Goal: Task Accomplishment & Management: Manage account settings

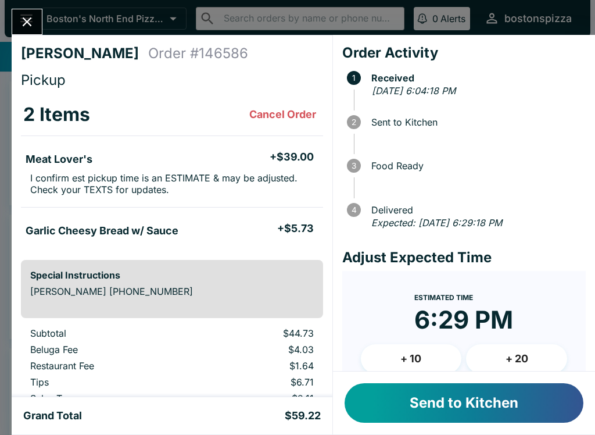
click at [396, 360] on button "+ 10" at bounding box center [411, 358] width 101 height 29
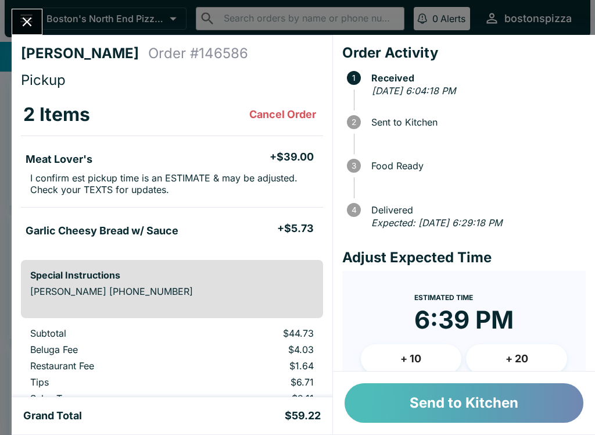
click at [459, 400] on button "Send to Kitchen" at bounding box center [464, 403] width 239 height 40
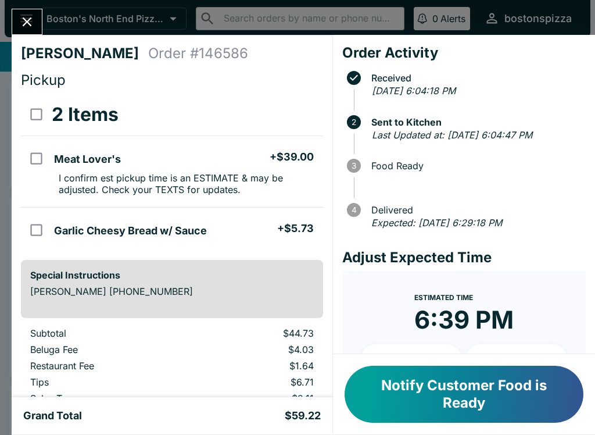
click at [25, 17] on icon "Close" at bounding box center [27, 22] width 16 height 16
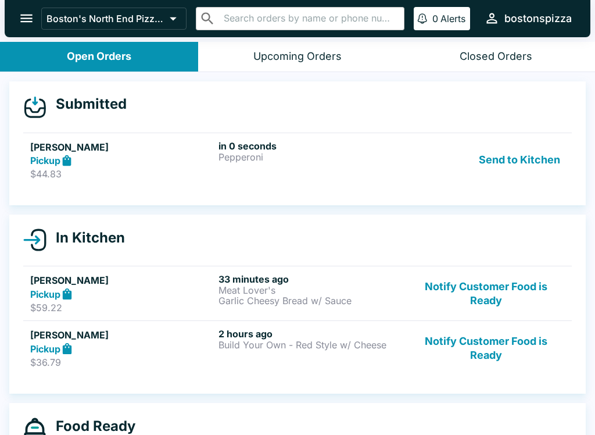
click at [318, 157] on p "Pepperoni" at bounding box center [310, 157] width 184 height 10
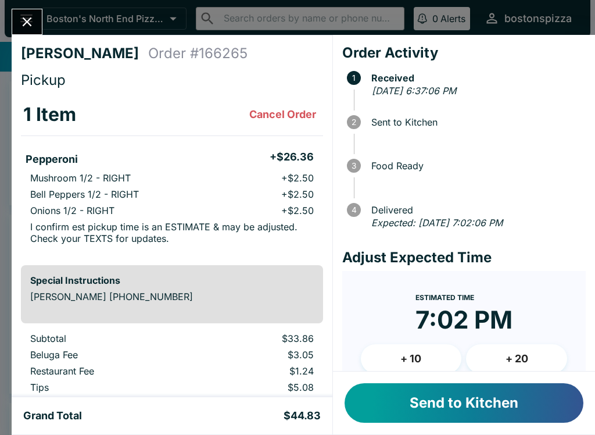
click at [473, 411] on button "Send to Kitchen" at bounding box center [464, 403] width 239 height 40
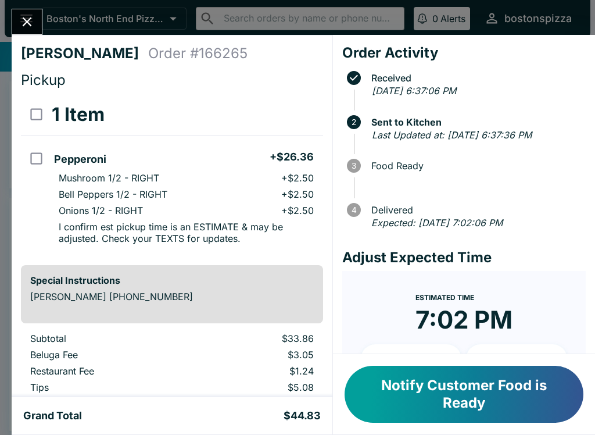
click at [25, 21] on icon "Close" at bounding box center [27, 22] width 16 height 16
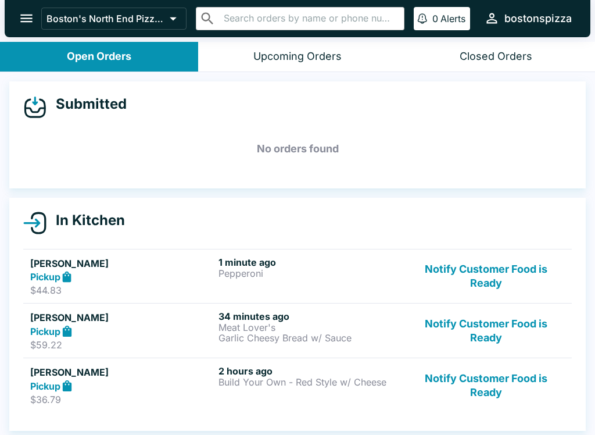
click at [170, 251] on link "[PERSON_NAME] Pickup $44.83 1 minute ago Pepperoni Notify Customer Food is Ready" at bounding box center [297, 276] width 549 height 55
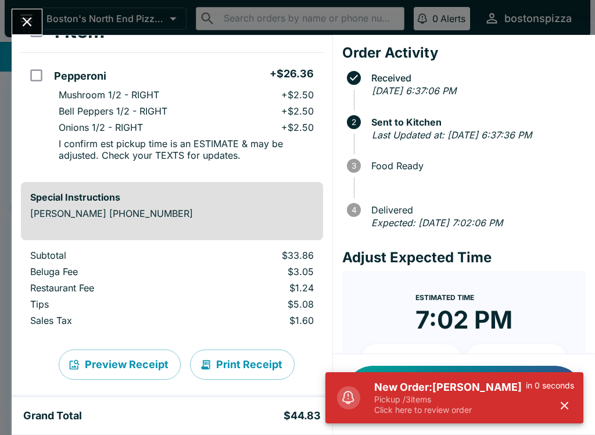
scroll to position [84, 0]
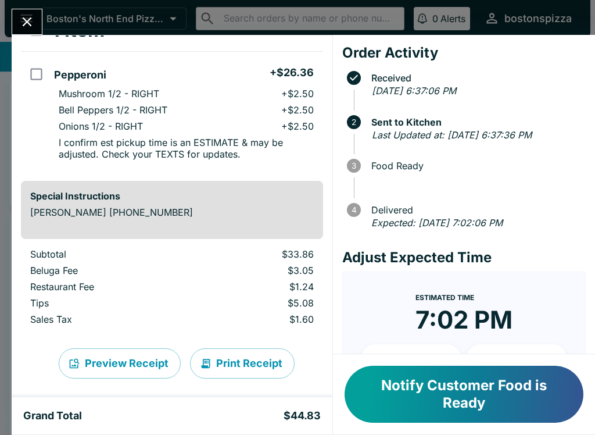
click at [479, 407] on button "Notify Customer Food is Ready" at bounding box center [464, 393] width 239 height 57
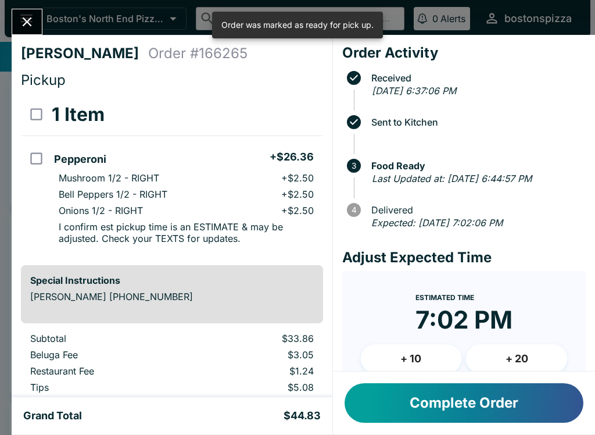
scroll to position [0, 0]
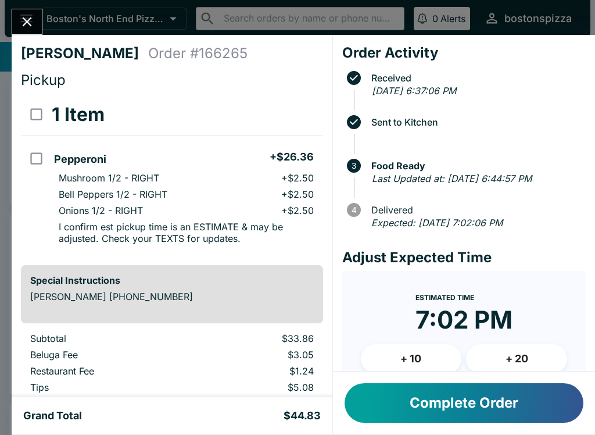
click at [22, 6] on div "[PERSON_NAME] Order # 166265 Pickup 1 Item Pepperoni + $26.36 Mushroom 1/2 - RI…" at bounding box center [297, 217] width 595 height 435
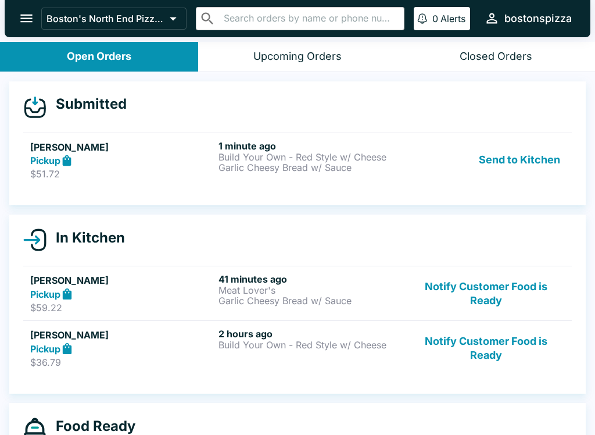
click at [105, 146] on h5 "[PERSON_NAME]" at bounding box center [122, 147] width 184 height 14
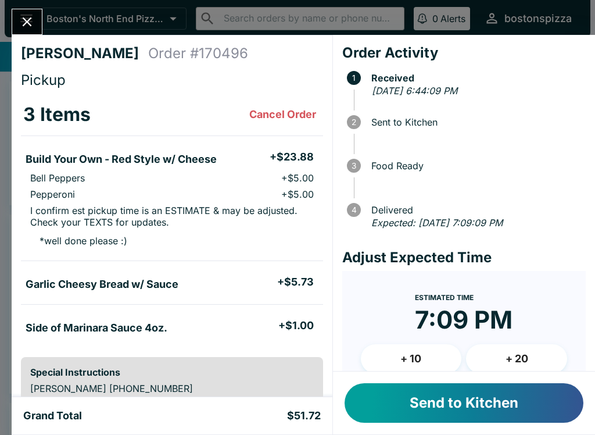
click at [460, 402] on button "Send to Kitchen" at bounding box center [464, 403] width 239 height 40
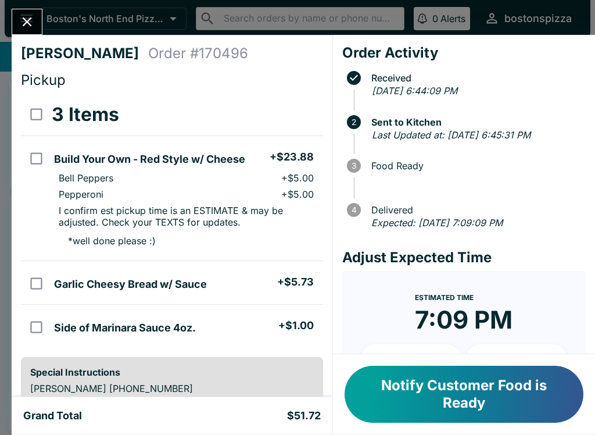
click at [39, 3] on div "[PERSON_NAME] Order # 170496 Pickup 3 Items Build Your Own - Red Style w/ Chees…" at bounding box center [297, 217] width 595 height 435
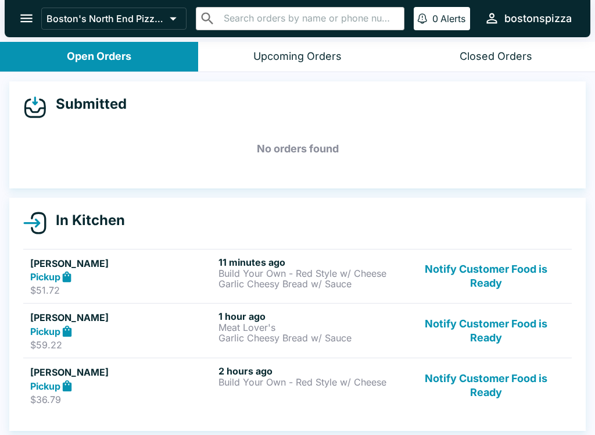
click at [512, 266] on button "Notify Customer Food is Ready" at bounding box center [485, 276] width 157 height 40
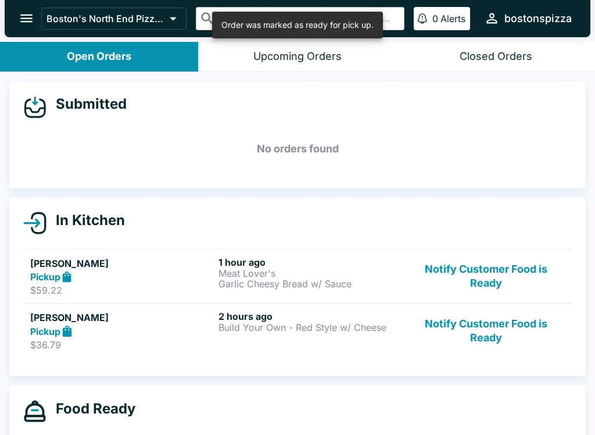
click at [494, 268] on button "Notify Customer Food is Ready" at bounding box center [485, 276] width 157 height 40
click at [496, 273] on button "Notify Customer Food is Ready" at bounding box center [485, 276] width 157 height 40
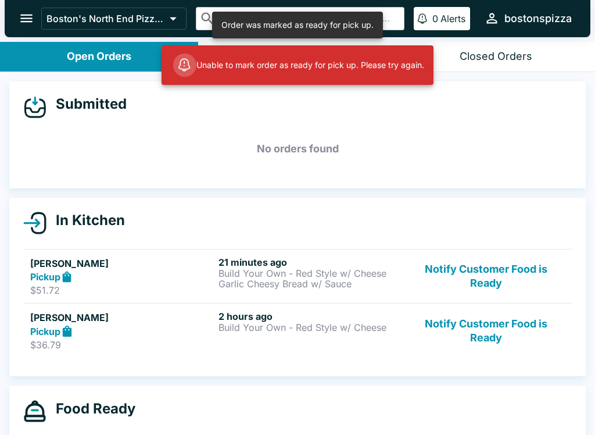
click at [495, 332] on button "Notify Customer Food is Ready" at bounding box center [485, 330] width 157 height 40
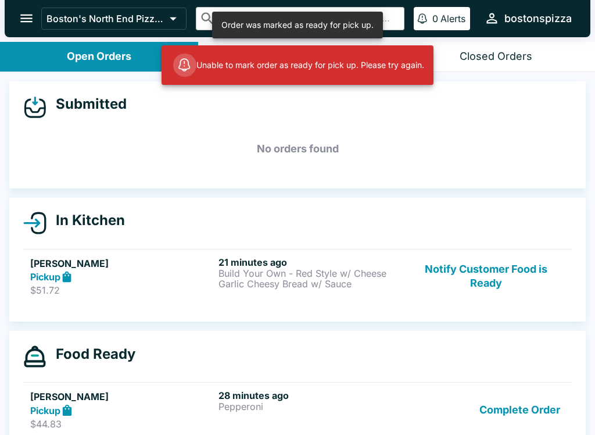
click at [511, 268] on button "Notify Customer Food is Ready" at bounding box center [485, 276] width 157 height 40
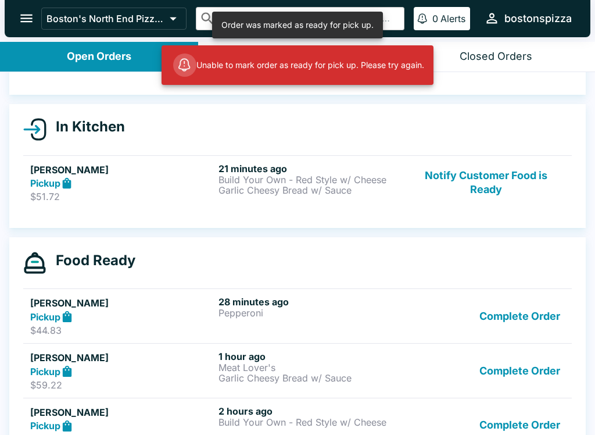
click at [519, 320] on button "Complete Order" at bounding box center [520, 316] width 90 height 40
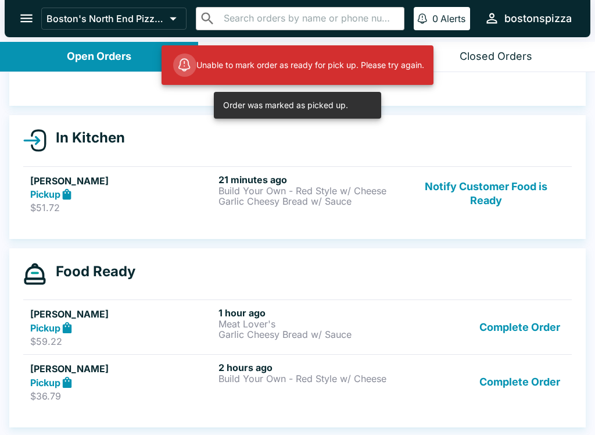
click at [519, 379] on button "Complete Order" at bounding box center [520, 381] width 90 height 40
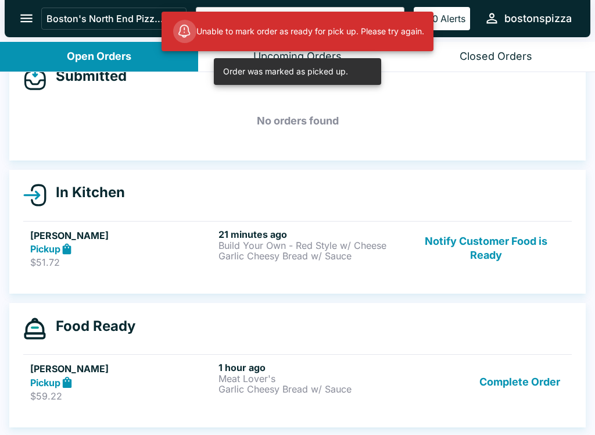
click at [507, 375] on button "Complete Order" at bounding box center [520, 381] width 90 height 40
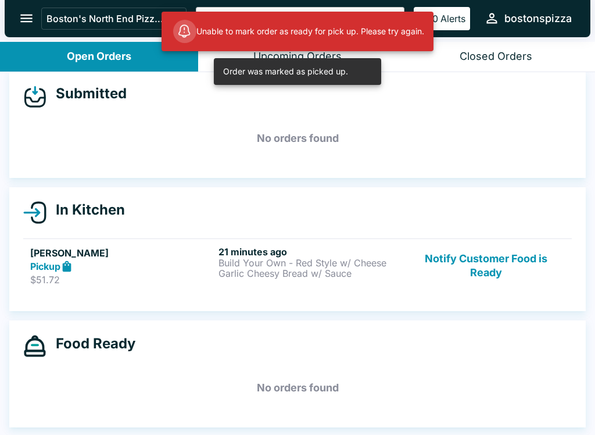
scroll to position [10, 0]
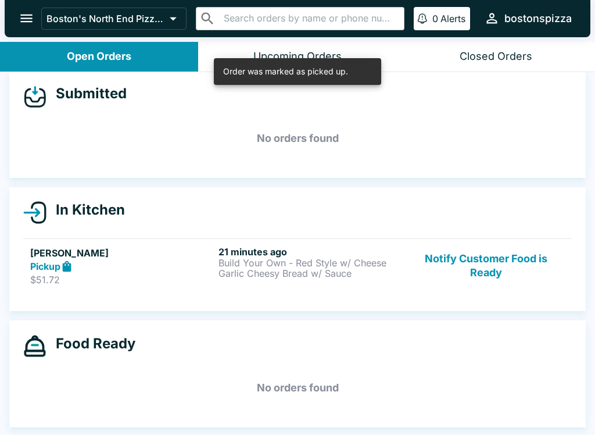
click at [515, 258] on button "Notify Customer Food is Ready" at bounding box center [485, 266] width 157 height 40
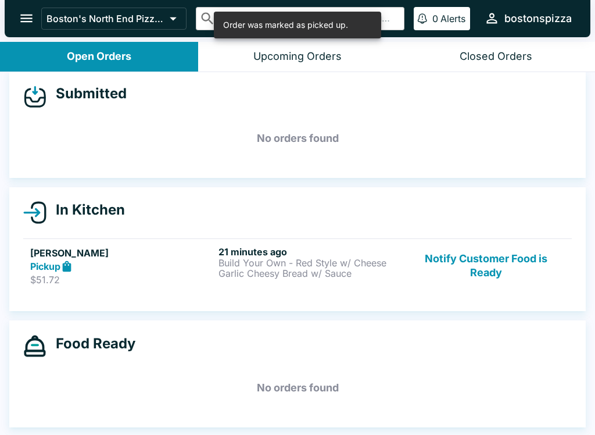
click at [504, 253] on button "Notify Customer Food is Ready" at bounding box center [485, 266] width 157 height 40
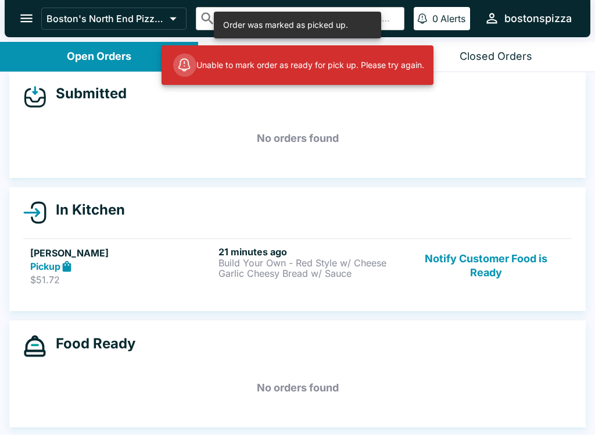
click at [490, 275] on button "Notify Customer Food is Ready" at bounding box center [485, 266] width 157 height 40
click at [488, 268] on button "Notify Customer Food is Ready" at bounding box center [485, 266] width 157 height 40
click at [490, 268] on button "Notify Customer Food is Ready" at bounding box center [485, 266] width 157 height 40
click at [500, 264] on button "Notify Customer Food is Ready" at bounding box center [485, 266] width 157 height 40
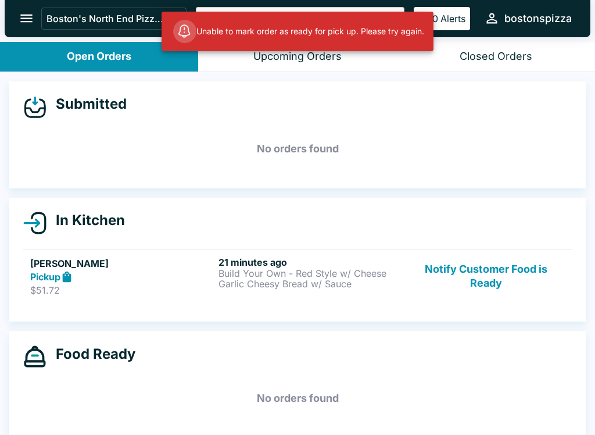
scroll to position [0, 0]
click at [16, 23] on button "open drawer" at bounding box center [27, 18] width 30 height 30
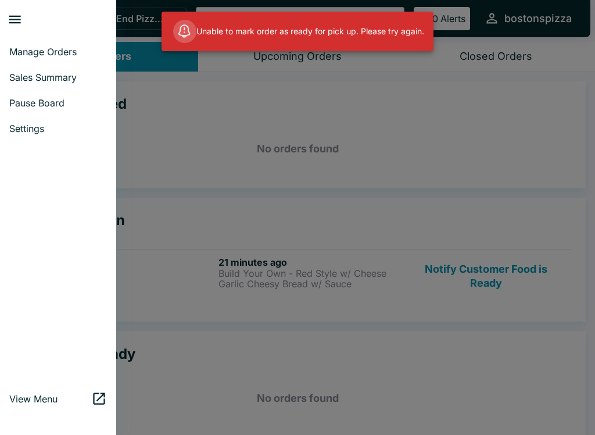
click at [40, 71] on span "Sales Summary" at bounding box center [58, 77] width 98 height 12
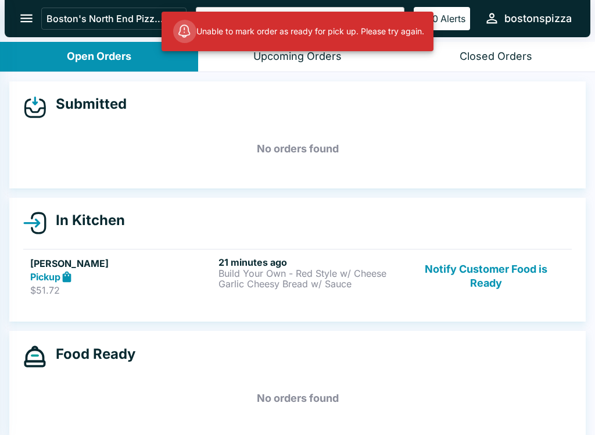
select select "03:00"
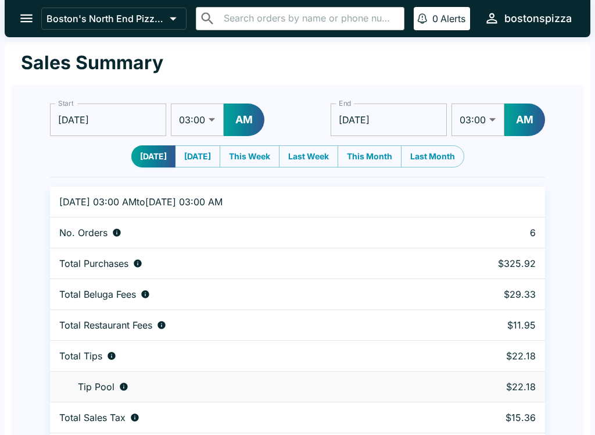
click at [17, 21] on button "open drawer" at bounding box center [27, 18] width 30 height 30
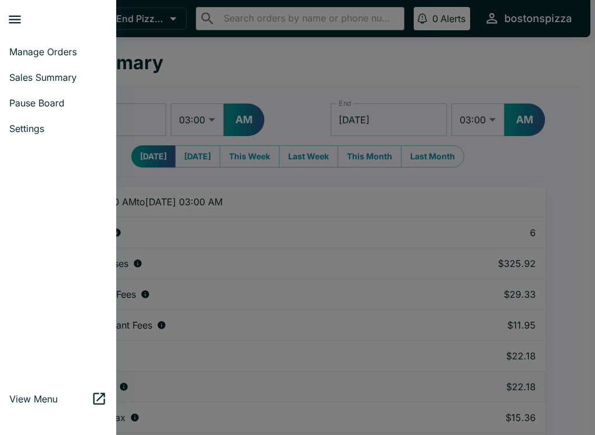
click at [20, 58] on link "Manage Orders" at bounding box center [58, 52] width 116 height 26
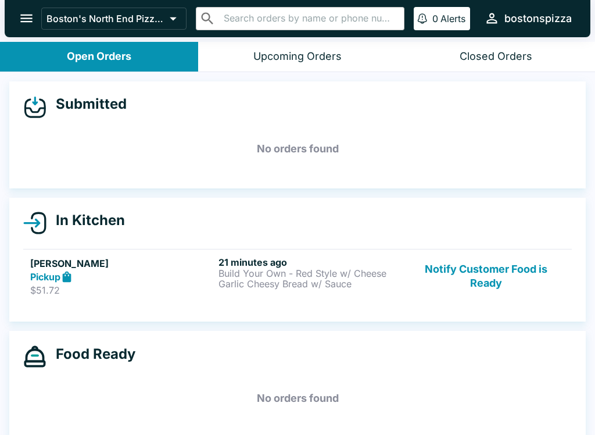
click at [479, 271] on button "Notify Customer Food is Ready" at bounding box center [485, 276] width 157 height 40
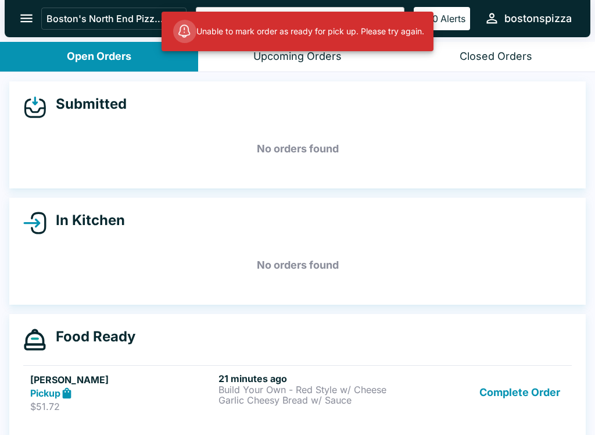
click at [505, 390] on button "Complete Order" at bounding box center [520, 392] width 90 height 40
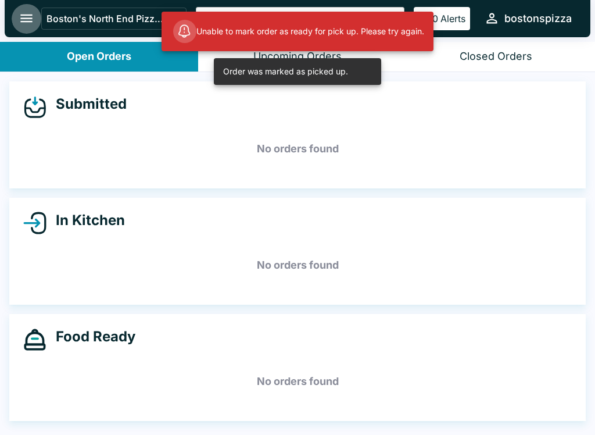
click at [32, 20] on icon "open drawer" at bounding box center [27, 18] width 16 height 16
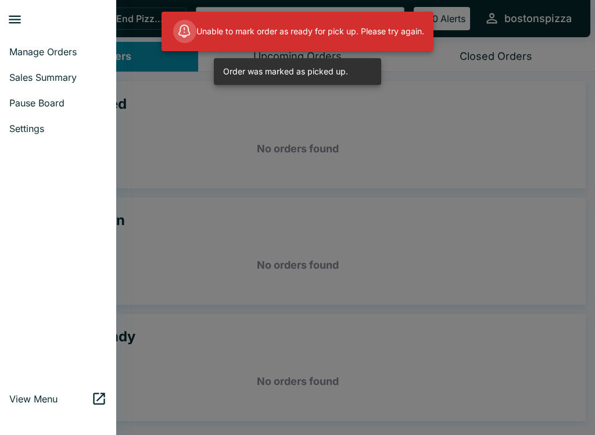
click at [36, 80] on span "Sales Summary" at bounding box center [58, 77] width 98 height 12
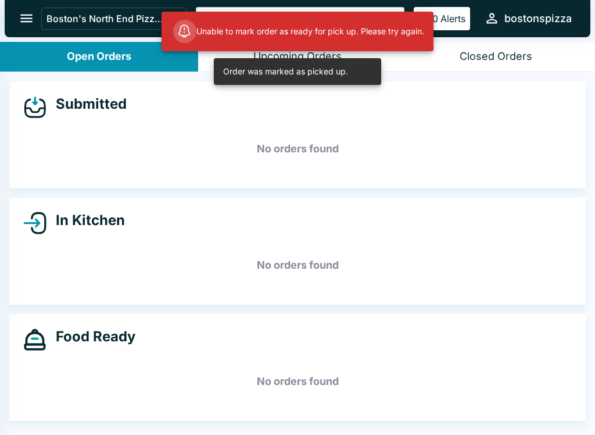
select select "03:00"
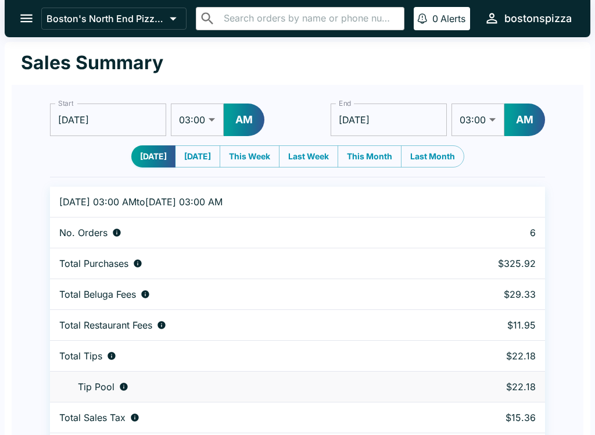
click at [24, 28] on button "open drawer" at bounding box center [27, 18] width 30 height 30
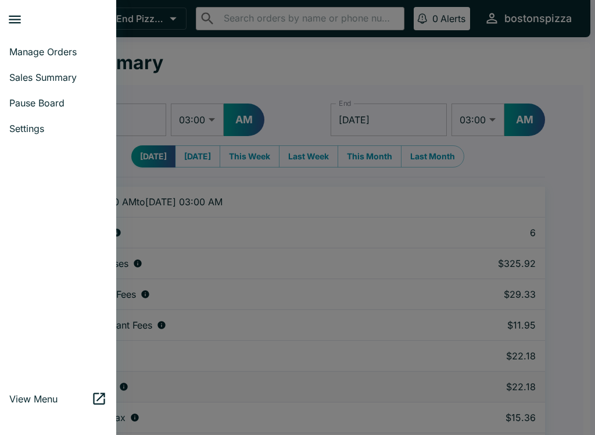
click at [22, 68] on link "Sales Summary" at bounding box center [58, 77] width 116 height 26
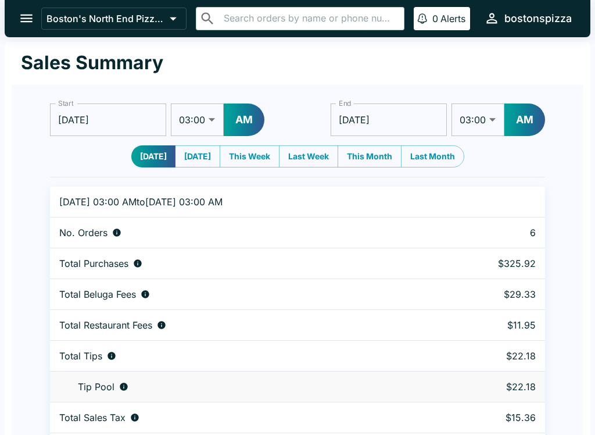
click at [26, 14] on icon "open drawer" at bounding box center [27, 18] width 16 height 16
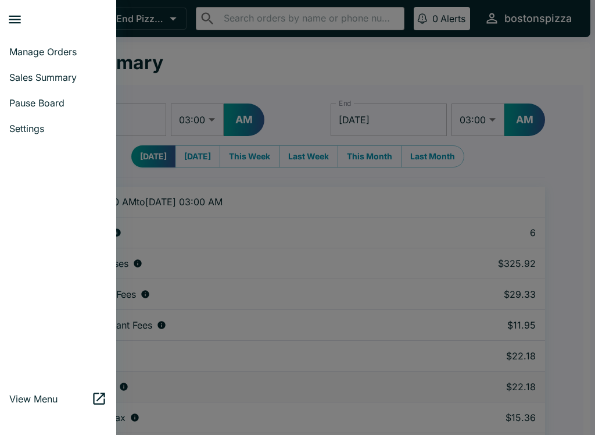
click at [48, 54] on span "Manage Orders" at bounding box center [58, 52] width 98 height 12
